Goal: Information Seeking & Learning: Learn about a topic

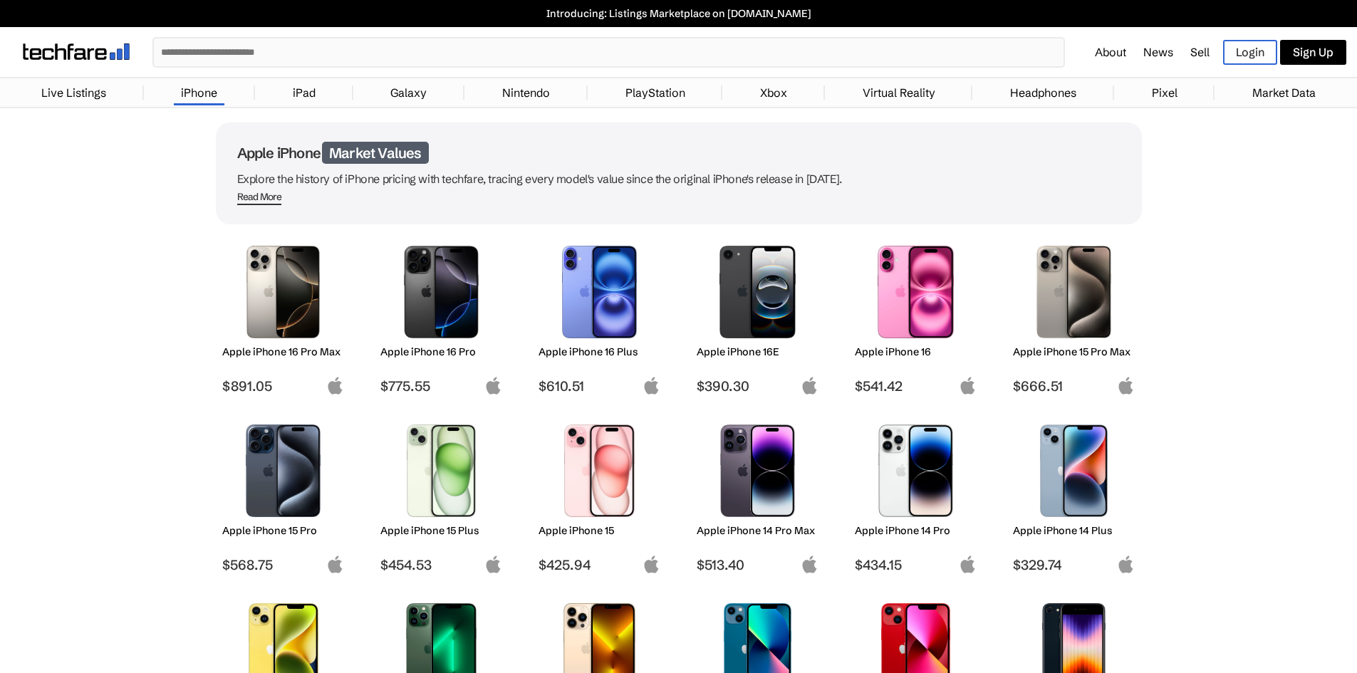
click at [73, 84] on link "Live Listings" at bounding box center [73, 92] width 79 height 29
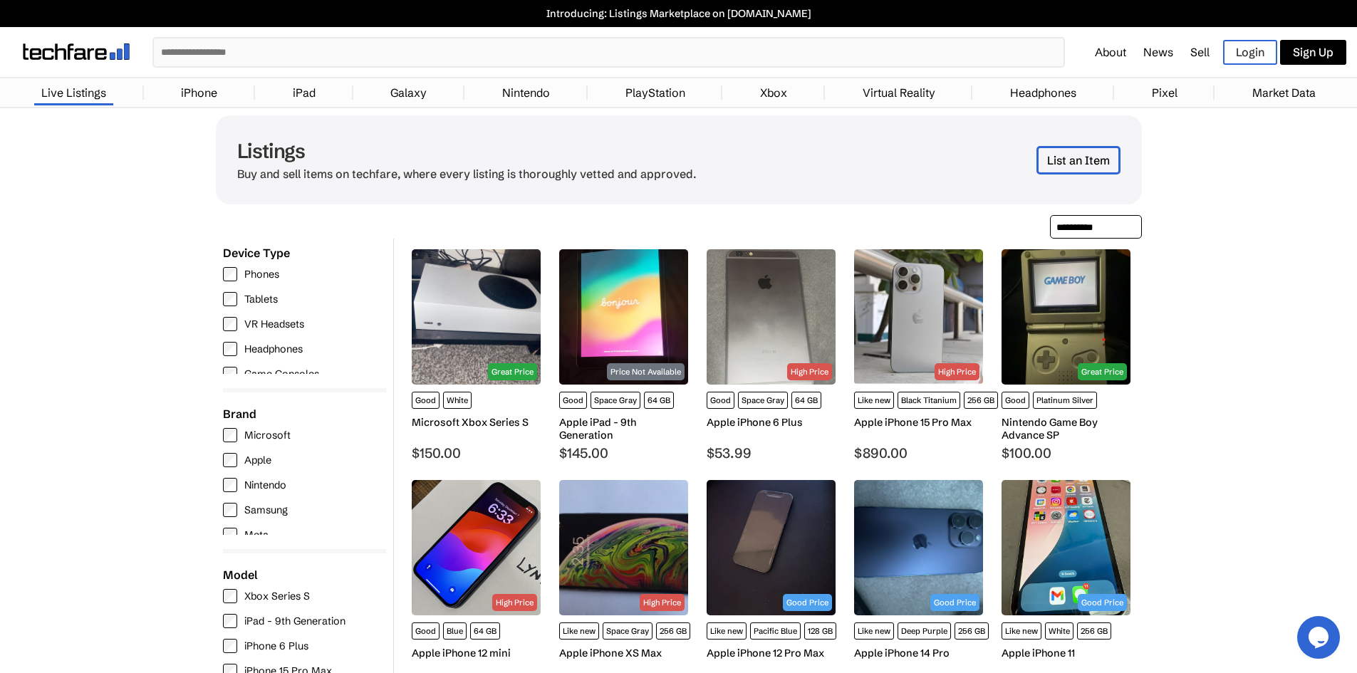
click at [1236, 88] on li "Market Data" at bounding box center [1284, 92] width 139 height 21
click at [1262, 87] on link "Market Data" at bounding box center [1285, 92] width 78 height 29
click at [1288, 98] on link "Market Data" at bounding box center [1285, 92] width 78 height 29
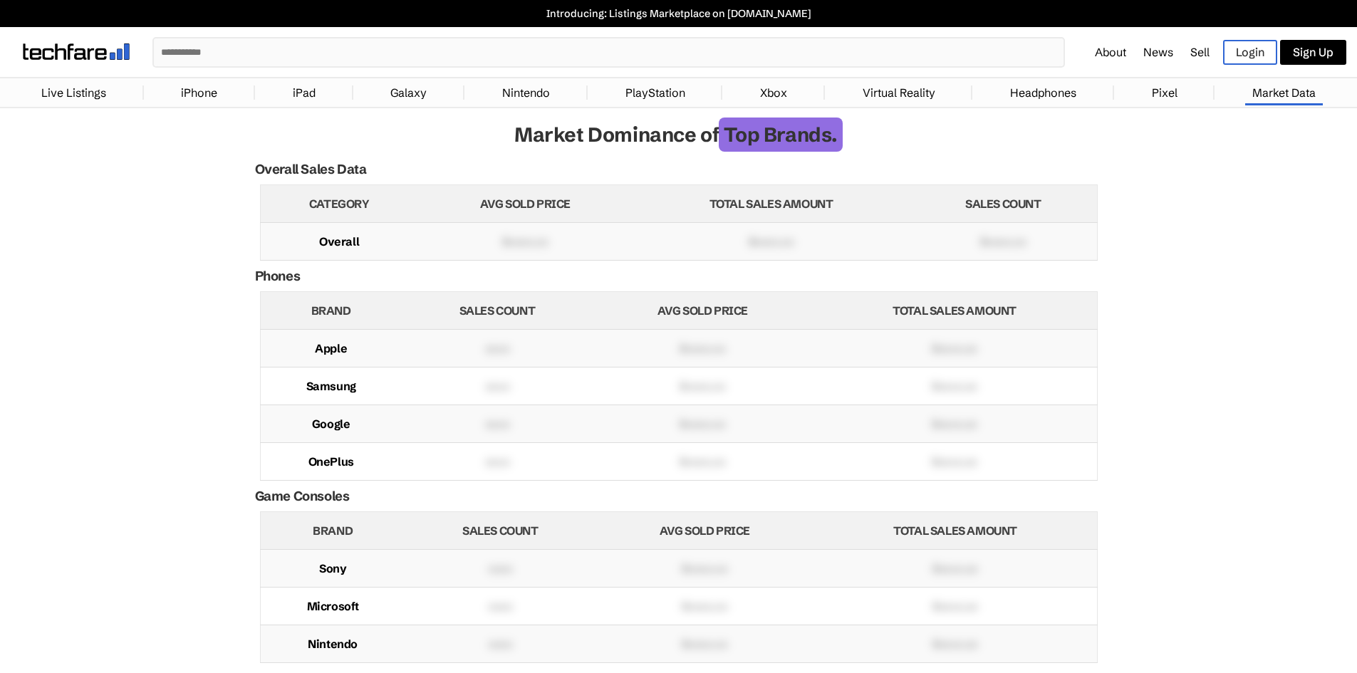
click at [172, 97] on li "iPhone" at bounding box center [200, 92] width 112 height 21
click at [198, 97] on link "iPhone" at bounding box center [199, 92] width 51 height 29
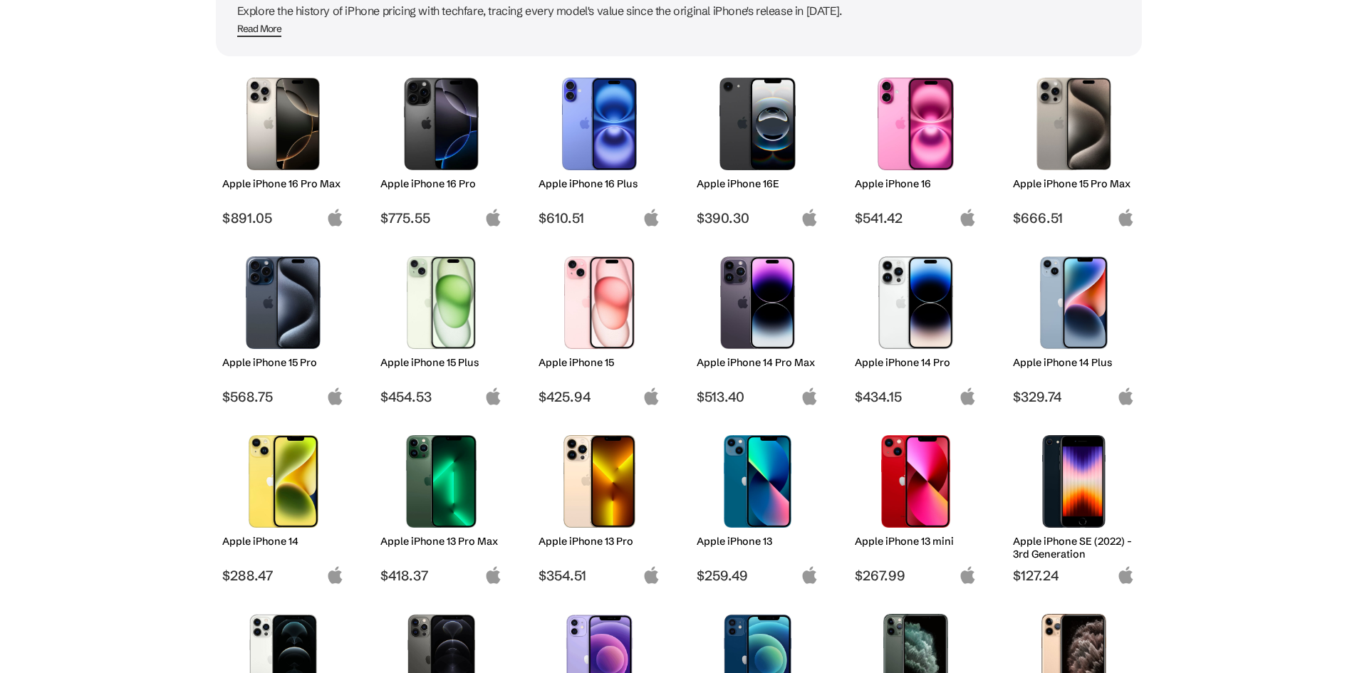
scroll to position [143, 0]
